Goal: Entertainment & Leisure: Browse casually

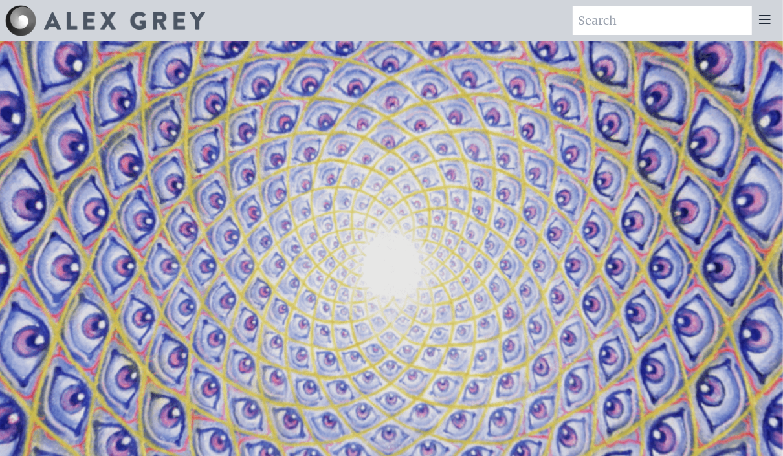
click at [767, 13] on icon at bounding box center [765, 20] width 16 height 16
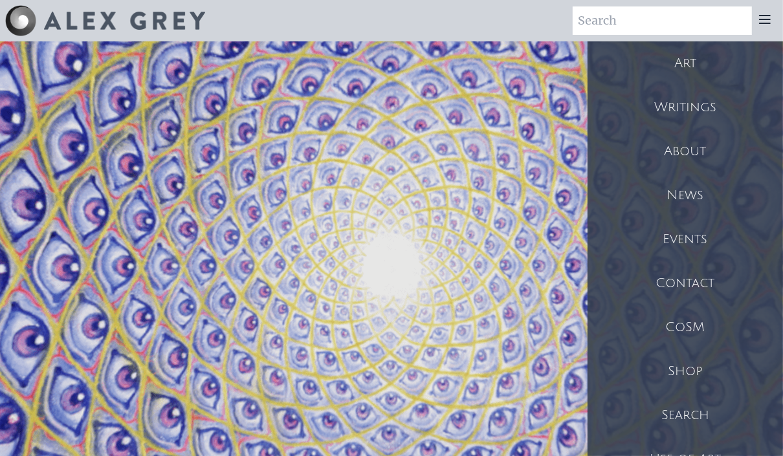
click at [687, 62] on div "Art" at bounding box center [686, 63] width 196 height 44
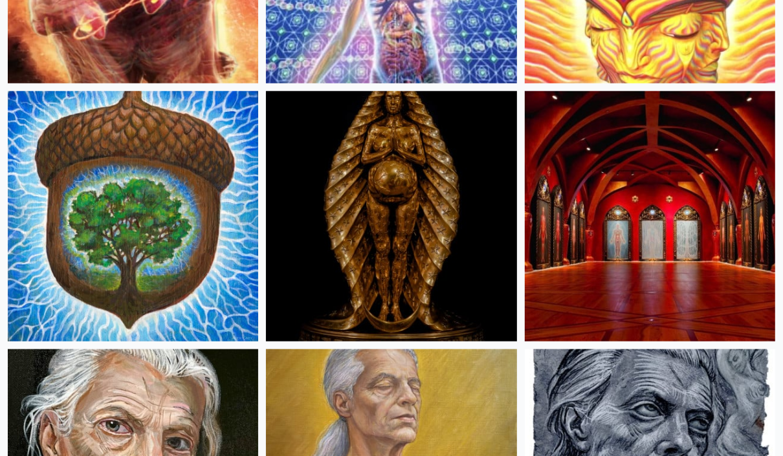
scroll to position [967, 0]
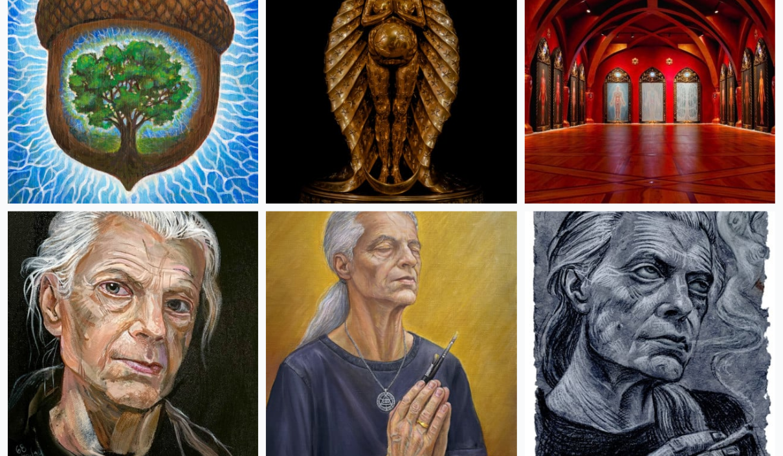
click at [612, 89] on img at bounding box center [650, 78] width 251 height 251
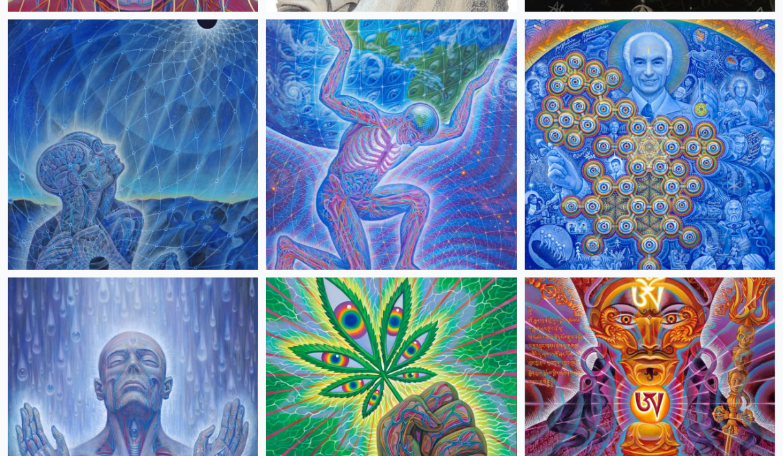
scroll to position [3038, 0]
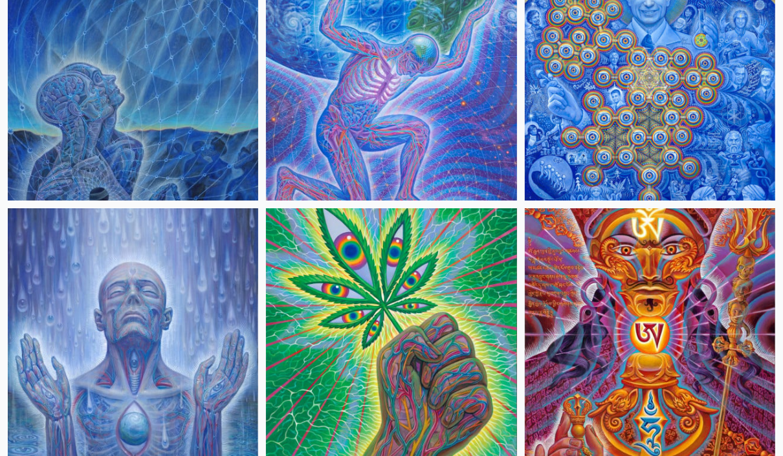
click at [322, 257] on img at bounding box center [391, 333] width 251 height 251
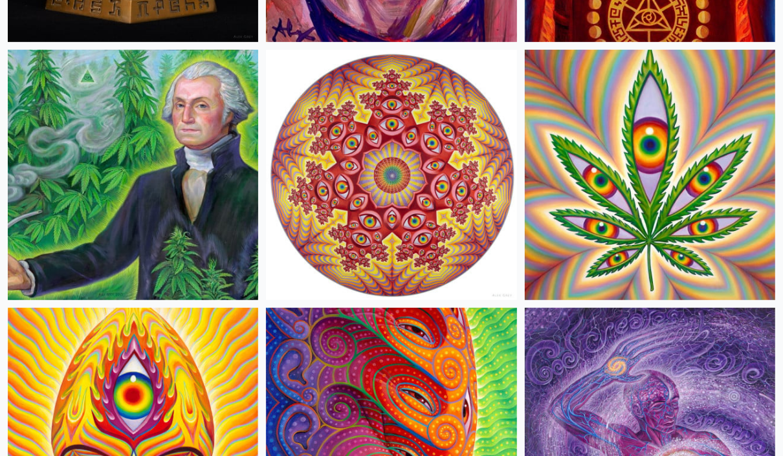
scroll to position [3729, 0]
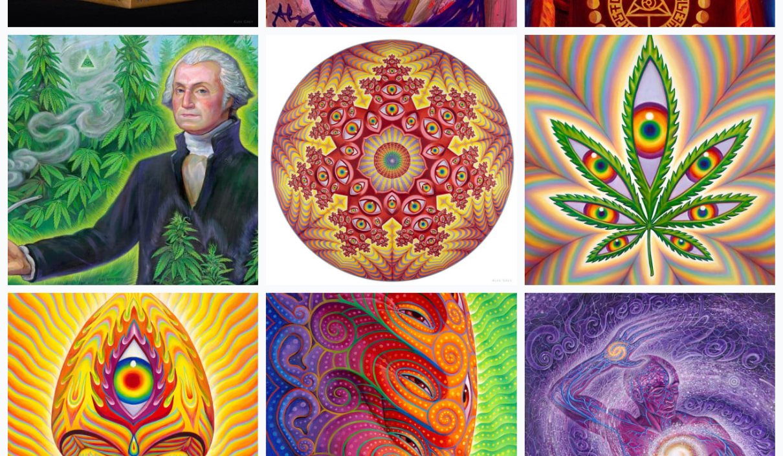
click at [111, 161] on img at bounding box center [133, 160] width 251 height 251
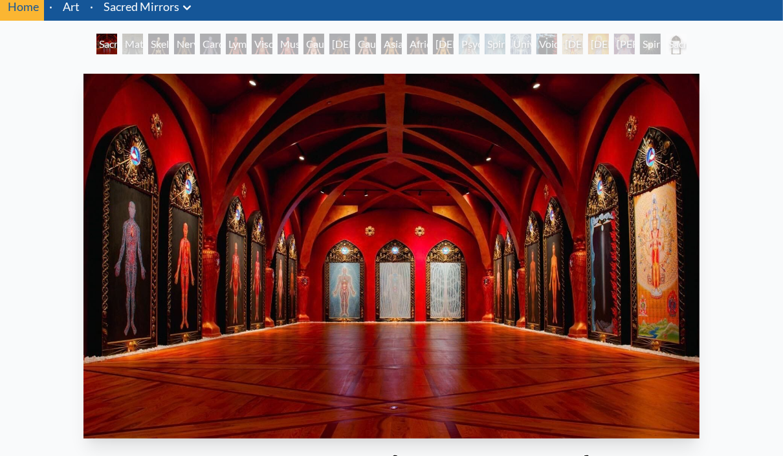
scroll to position [69, 0]
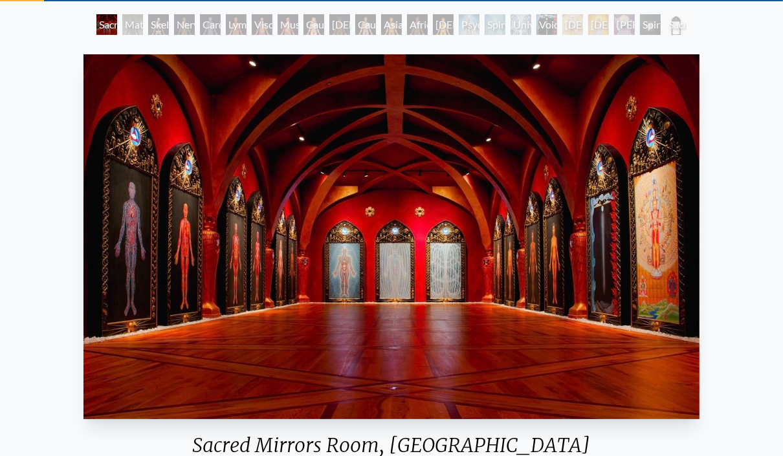
click at [195, 22] on div "Nervous System" at bounding box center [184, 24] width 21 height 21
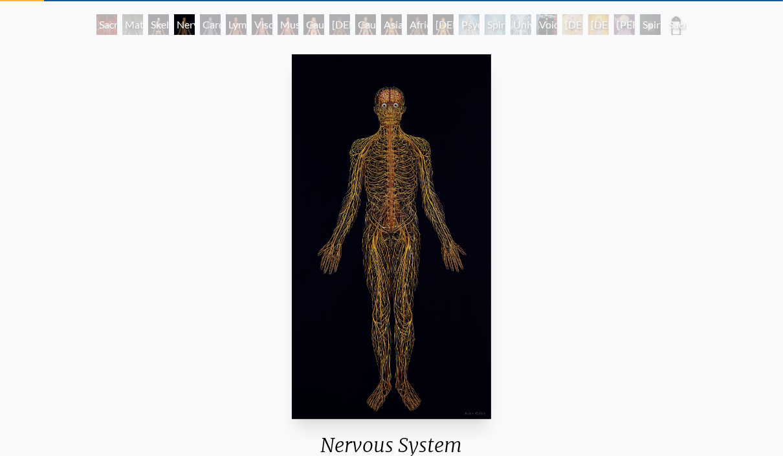
click at [247, 19] on div "Lymphatic System" at bounding box center [236, 24] width 21 height 21
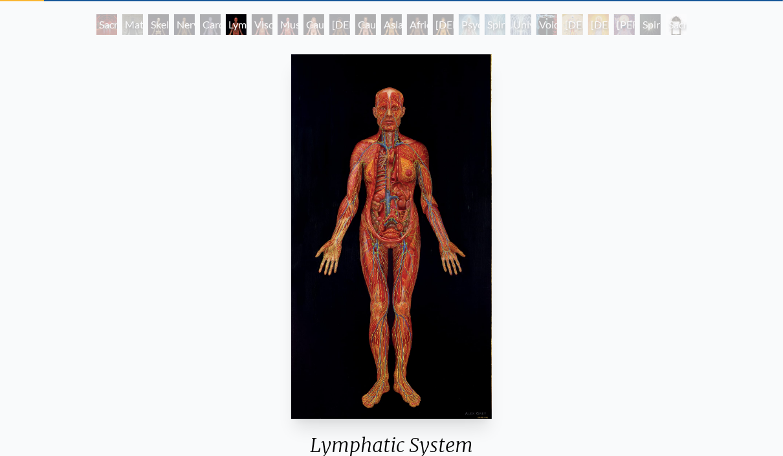
click at [282, 20] on div "Muscle System" at bounding box center [288, 24] width 21 height 21
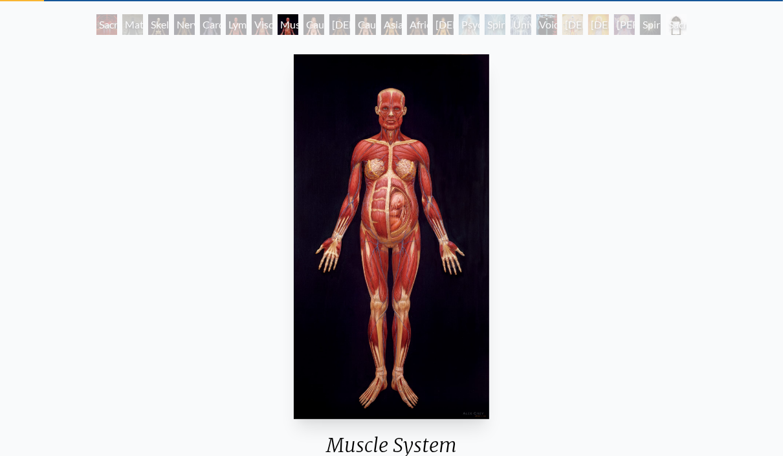
click at [298, 26] on div "Muscle System" at bounding box center [288, 24] width 21 height 21
click at [337, 23] on div "African Woman" at bounding box center [340, 24] width 21 height 21
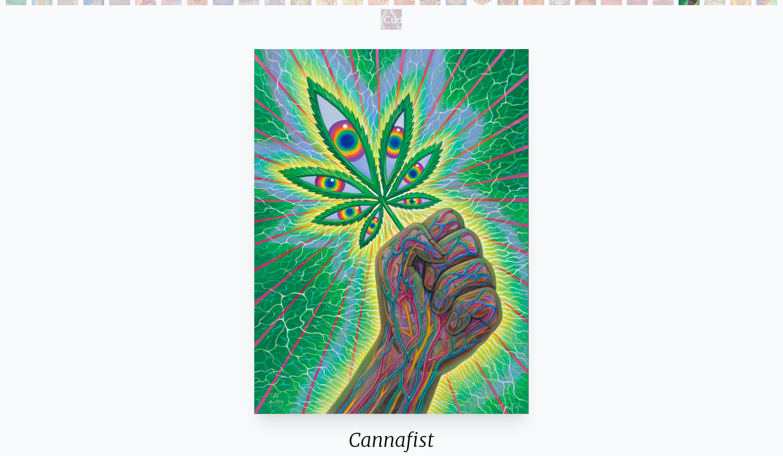
scroll to position [138, 0]
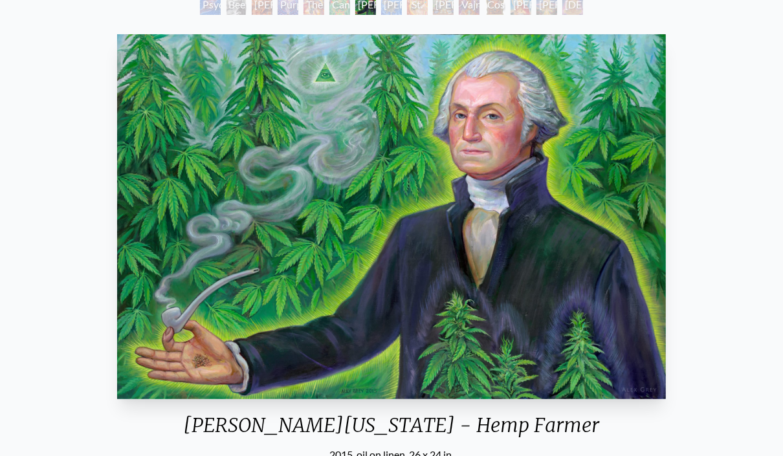
scroll to position [69, 0]
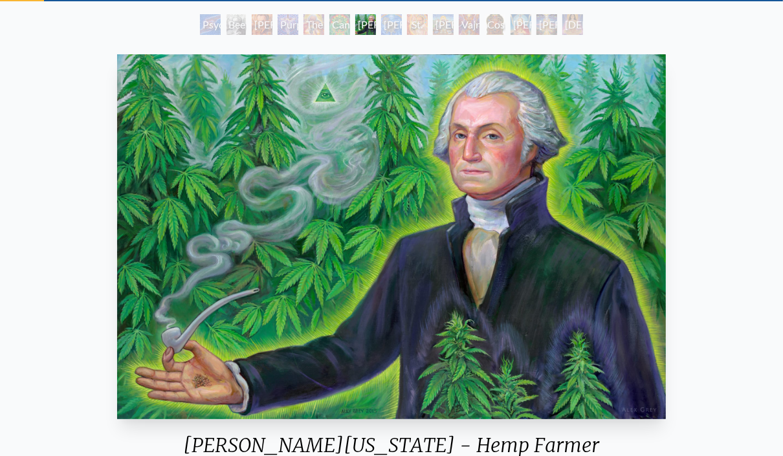
click at [330, 86] on img "7 / 15" at bounding box center [392, 236] width 550 height 365
click at [325, 93] on img "7 / 15" at bounding box center [392, 236] width 550 height 365
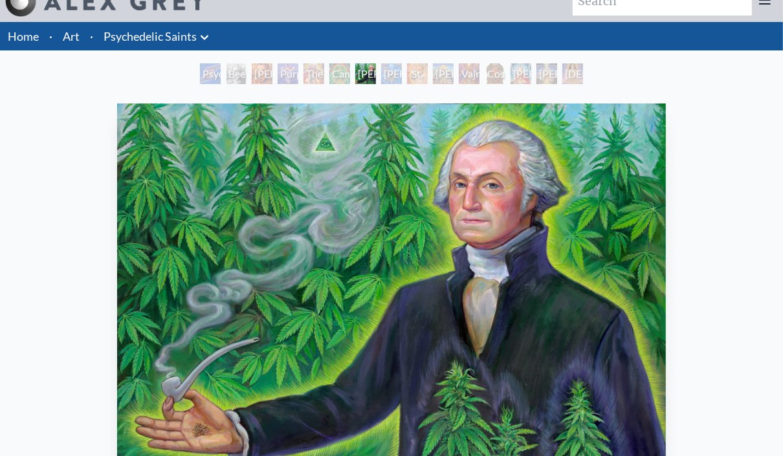
scroll to position [0, 0]
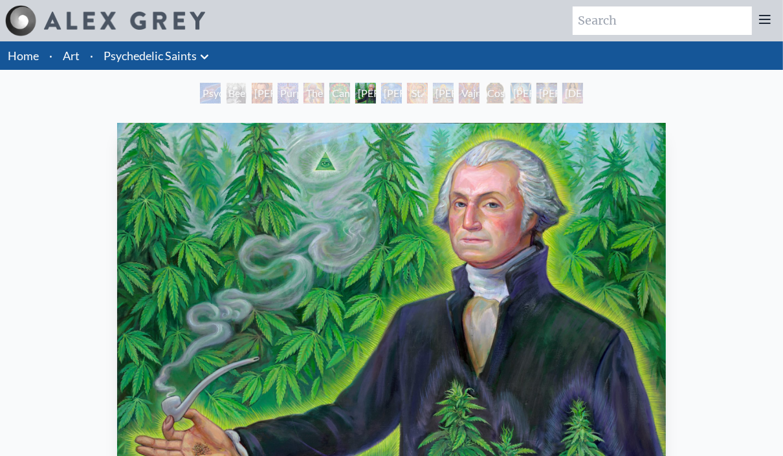
click at [324, 98] on div "The Shulgins and their Alchemical Angels" at bounding box center [314, 93] width 21 height 21
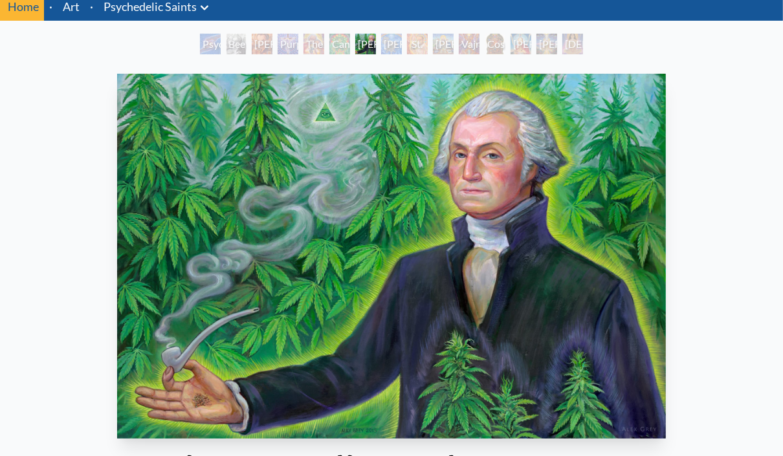
scroll to position [69, 0]
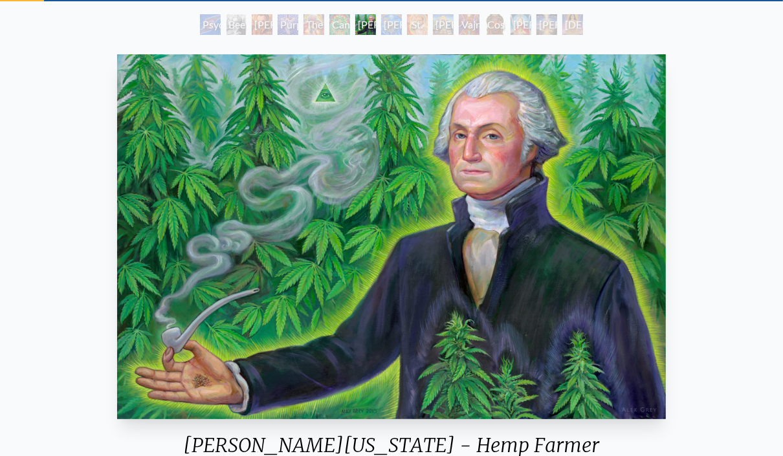
click at [383, 20] on div "Albert Hofmann & the New Eleusis" at bounding box center [391, 24] width 21 height 21
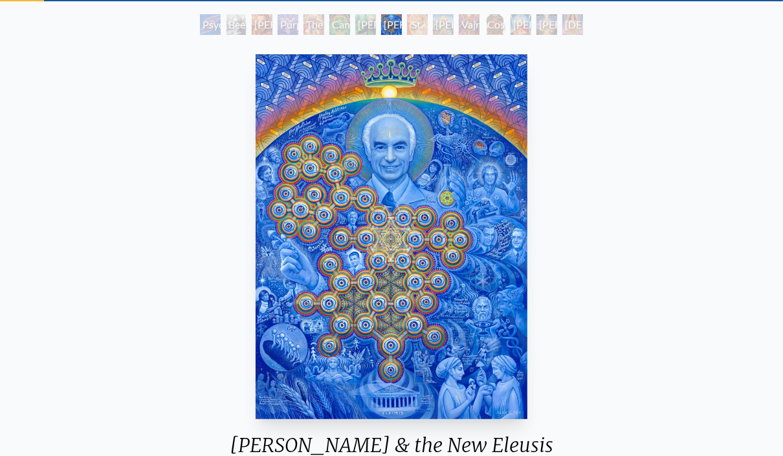
click at [495, 27] on div "Cosmic Christ" at bounding box center [495, 24] width 21 height 21
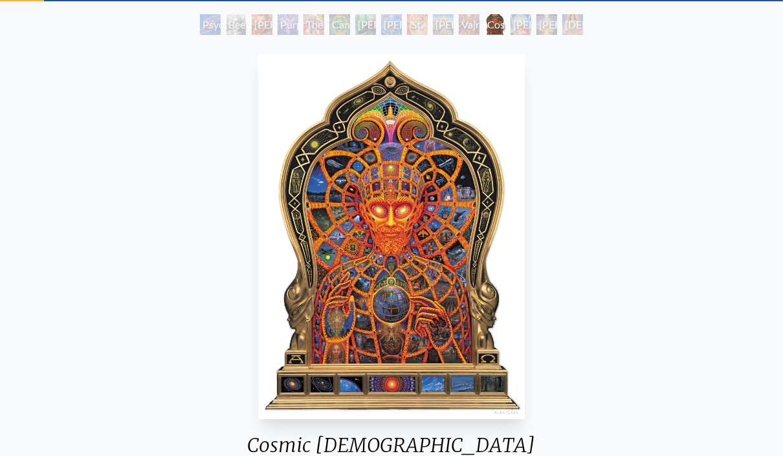
click at [551, 25] on div "Adi Da" at bounding box center [547, 24] width 21 height 21
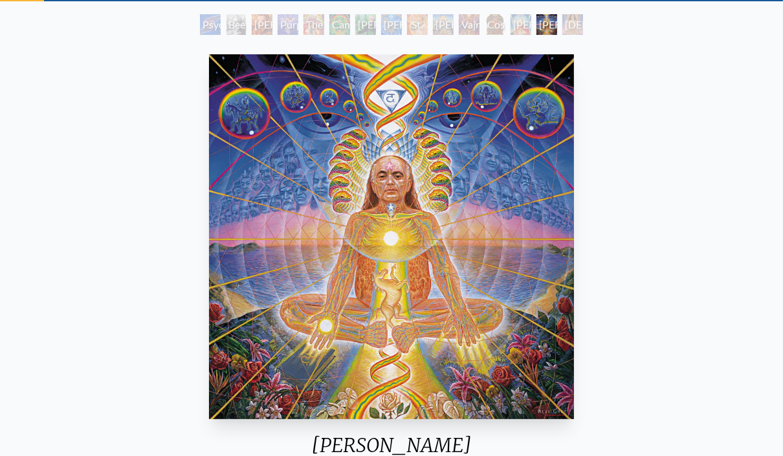
click at [581, 23] on div "Namaste" at bounding box center [573, 24] width 21 height 21
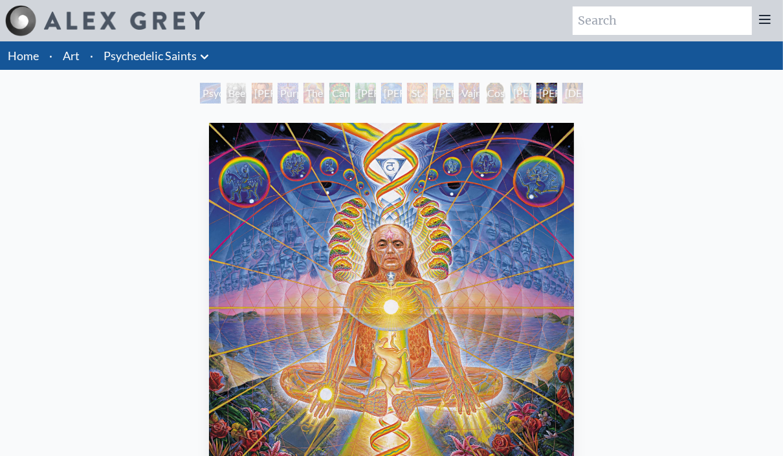
scroll to position [69, 0]
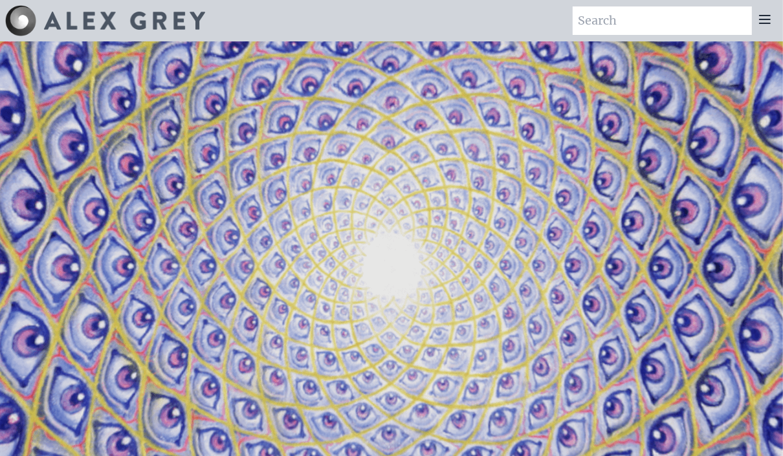
click at [765, 22] on icon at bounding box center [765, 20] width 16 height 16
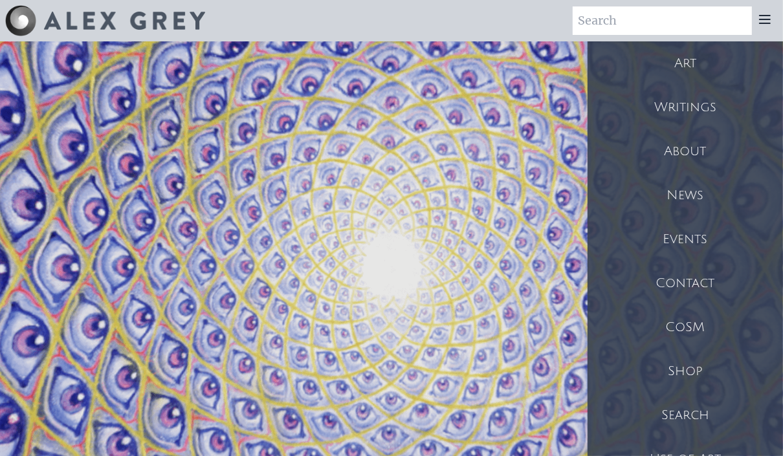
click at [704, 54] on div "Art" at bounding box center [686, 63] width 196 height 44
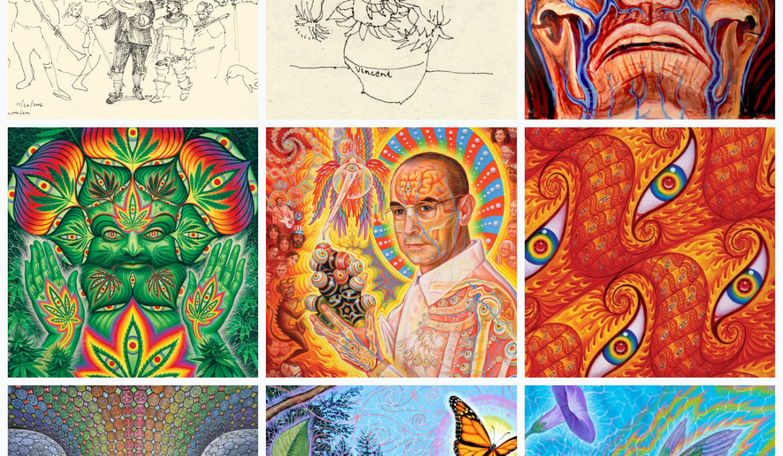
scroll to position [10565, 0]
